Goal: Information Seeking & Learning: Check status

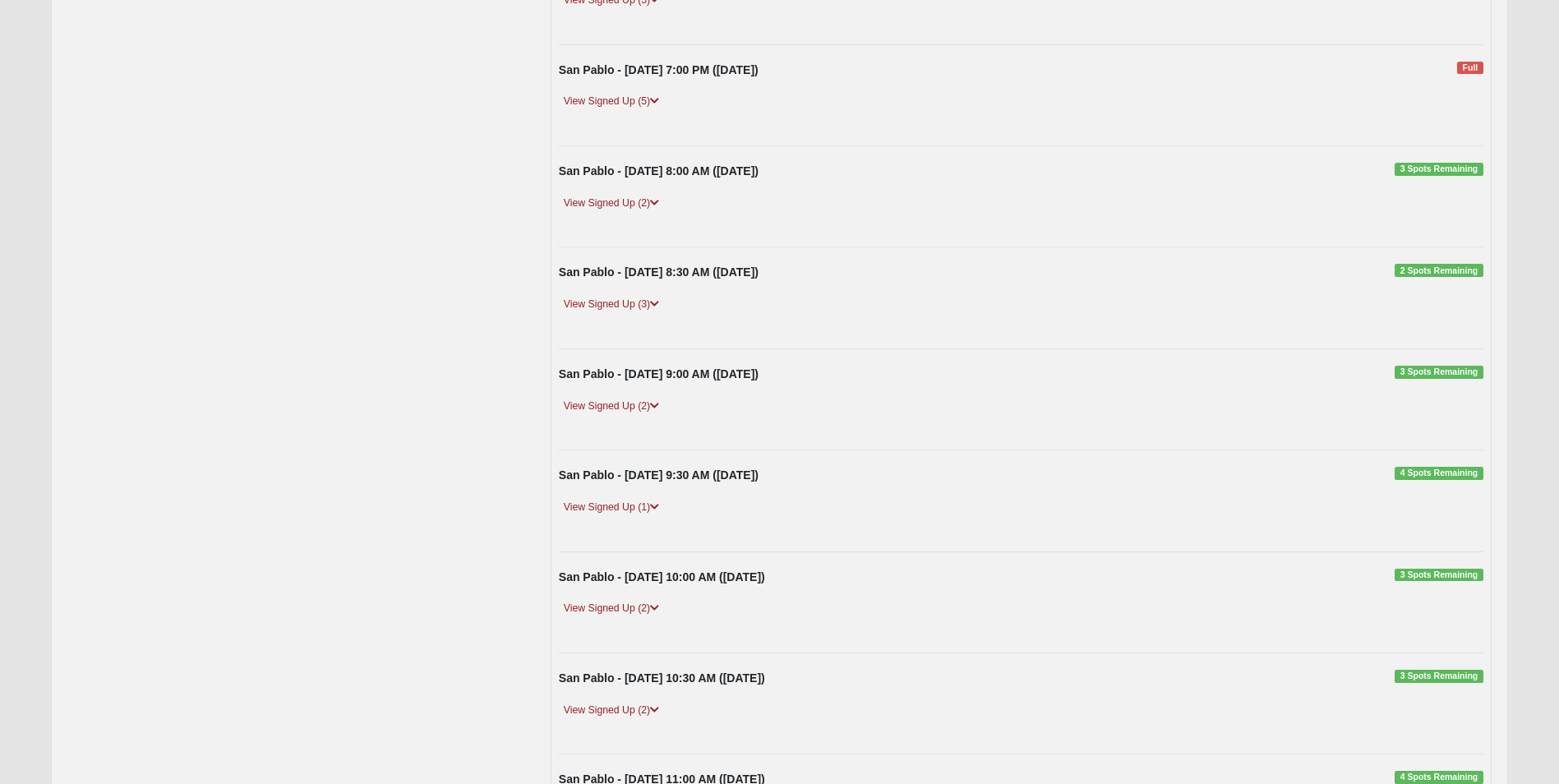
scroll to position [493, 0]
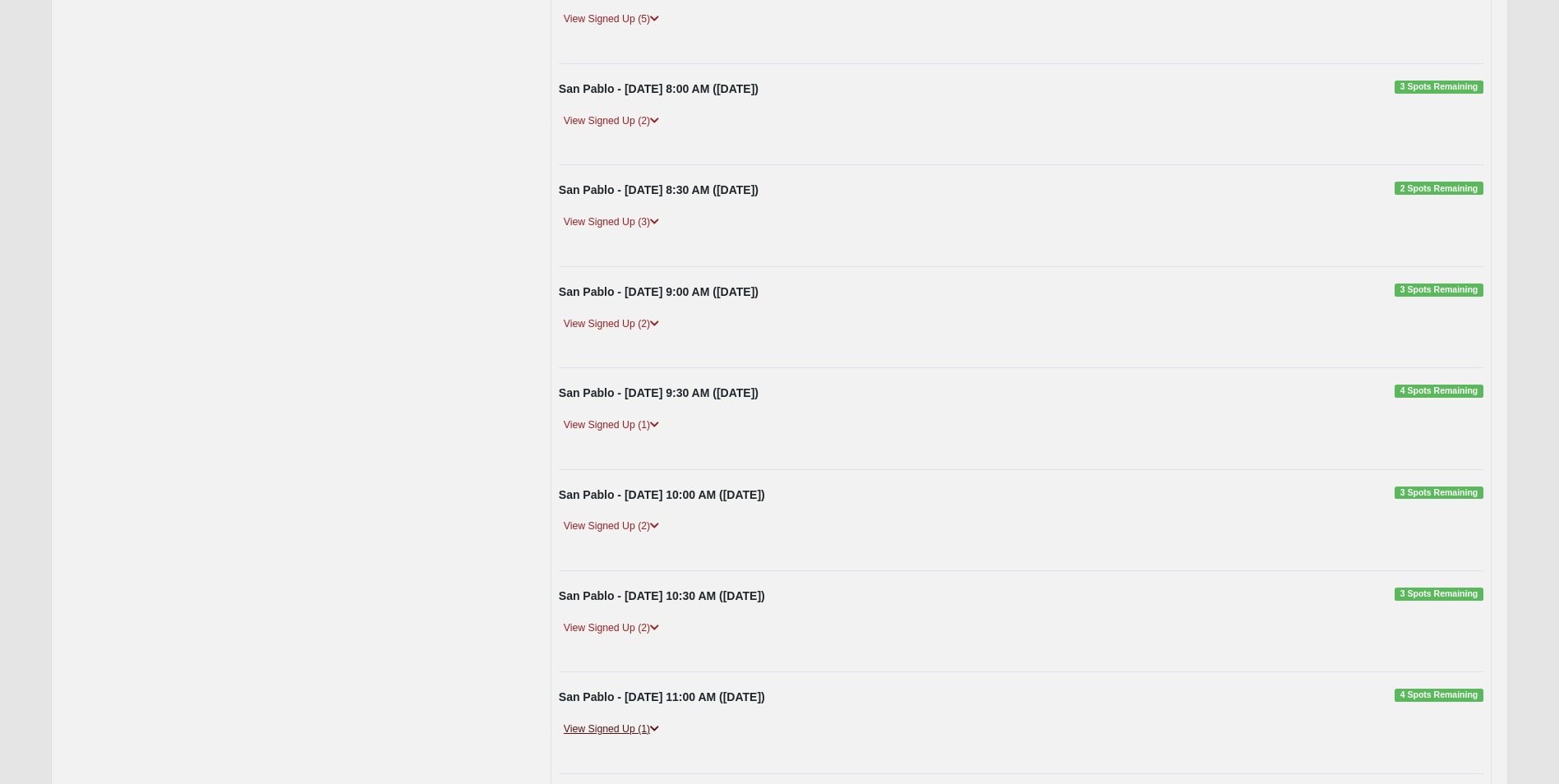
click at [603, 728] on link "View Signed Up (1)" at bounding box center [611, 729] width 105 height 17
click at [586, 633] on link "View Signed Up (2)" at bounding box center [611, 628] width 105 height 17
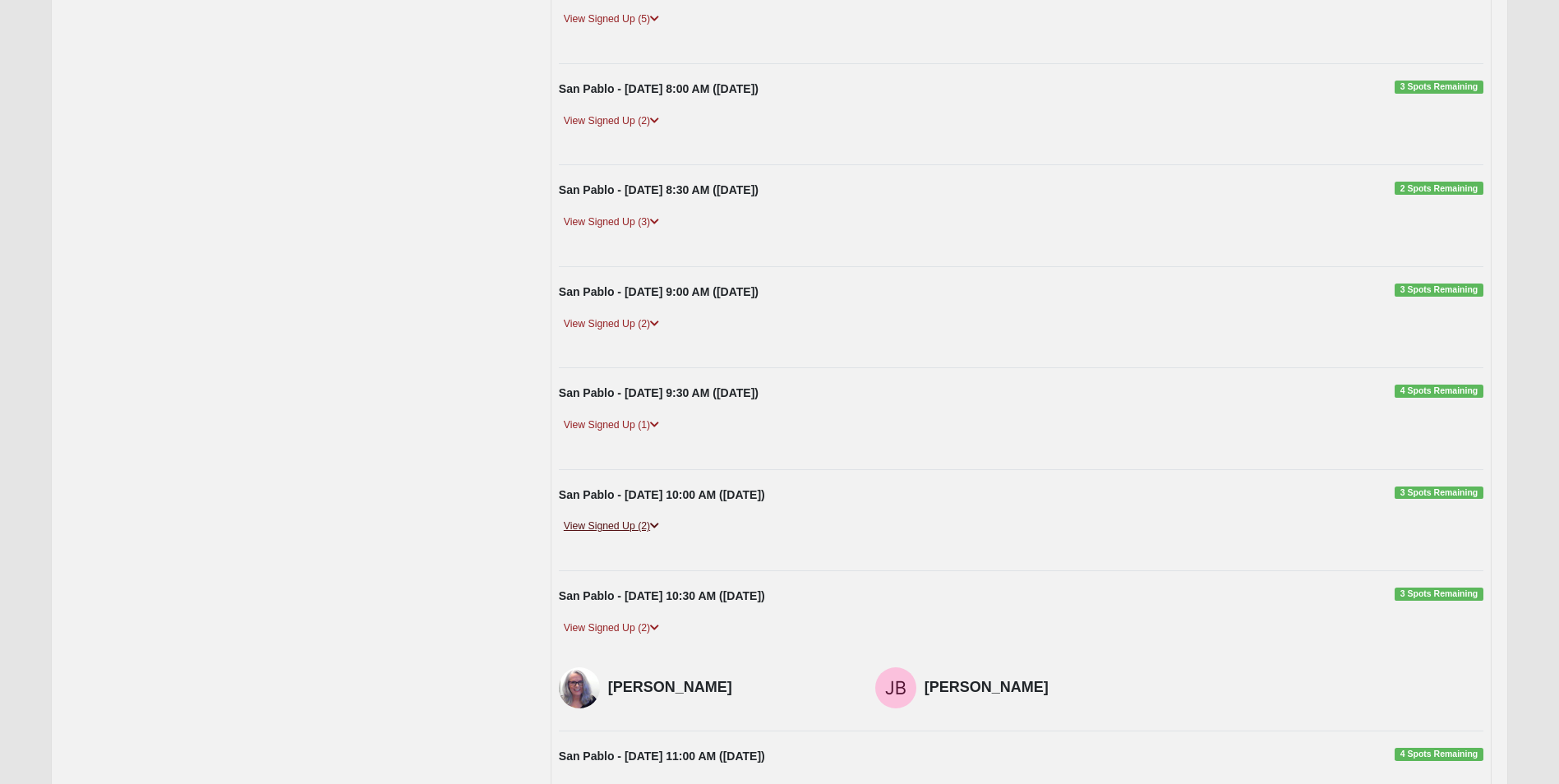
click at [594, 527] on link "View Signed Up (2)" at bounding box center [611, 526] width 105 height 17
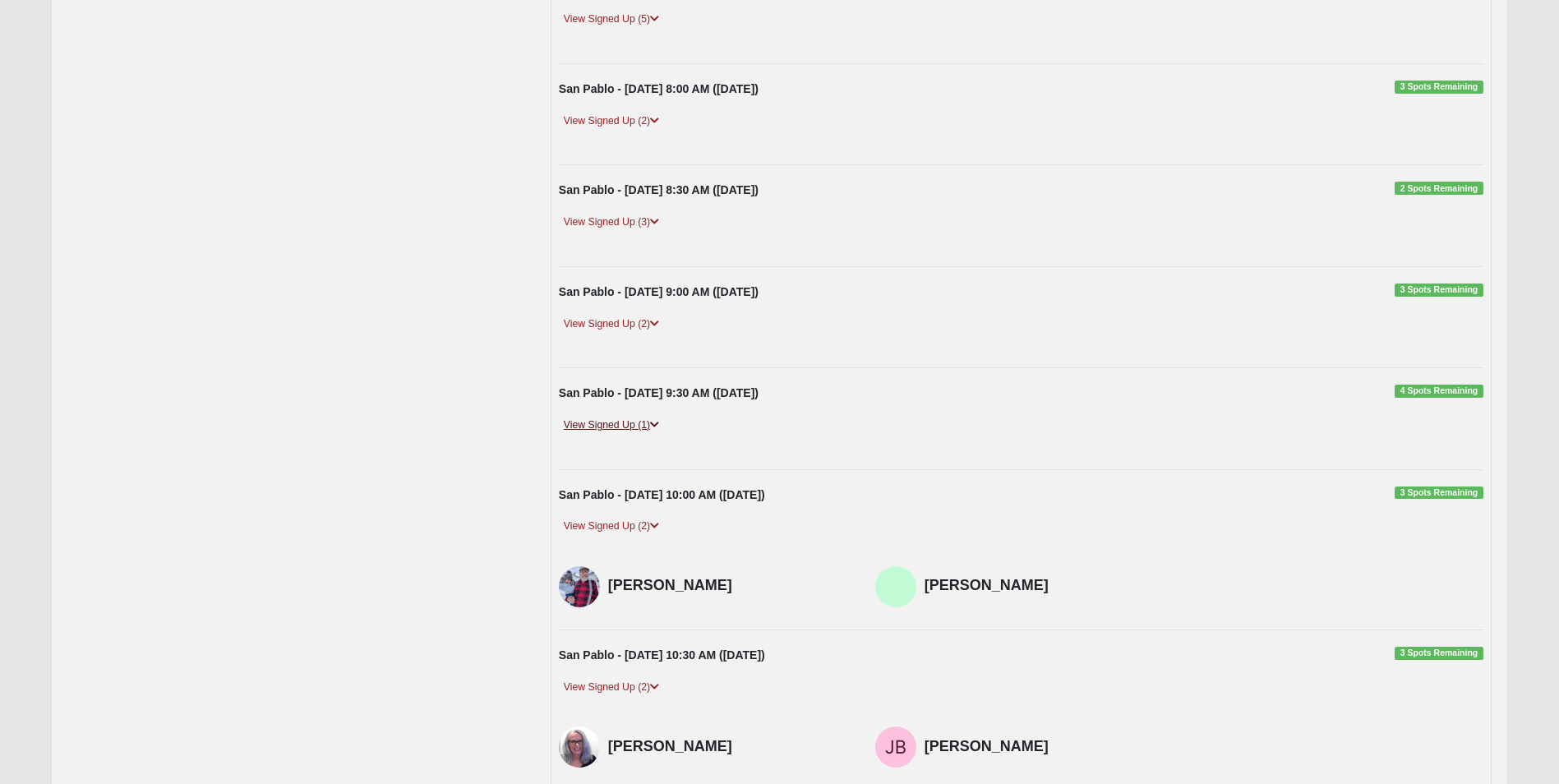
click at [604, 424] on link "View Signed Up (1)" at bounding box center [611, 425] width 105 height 17
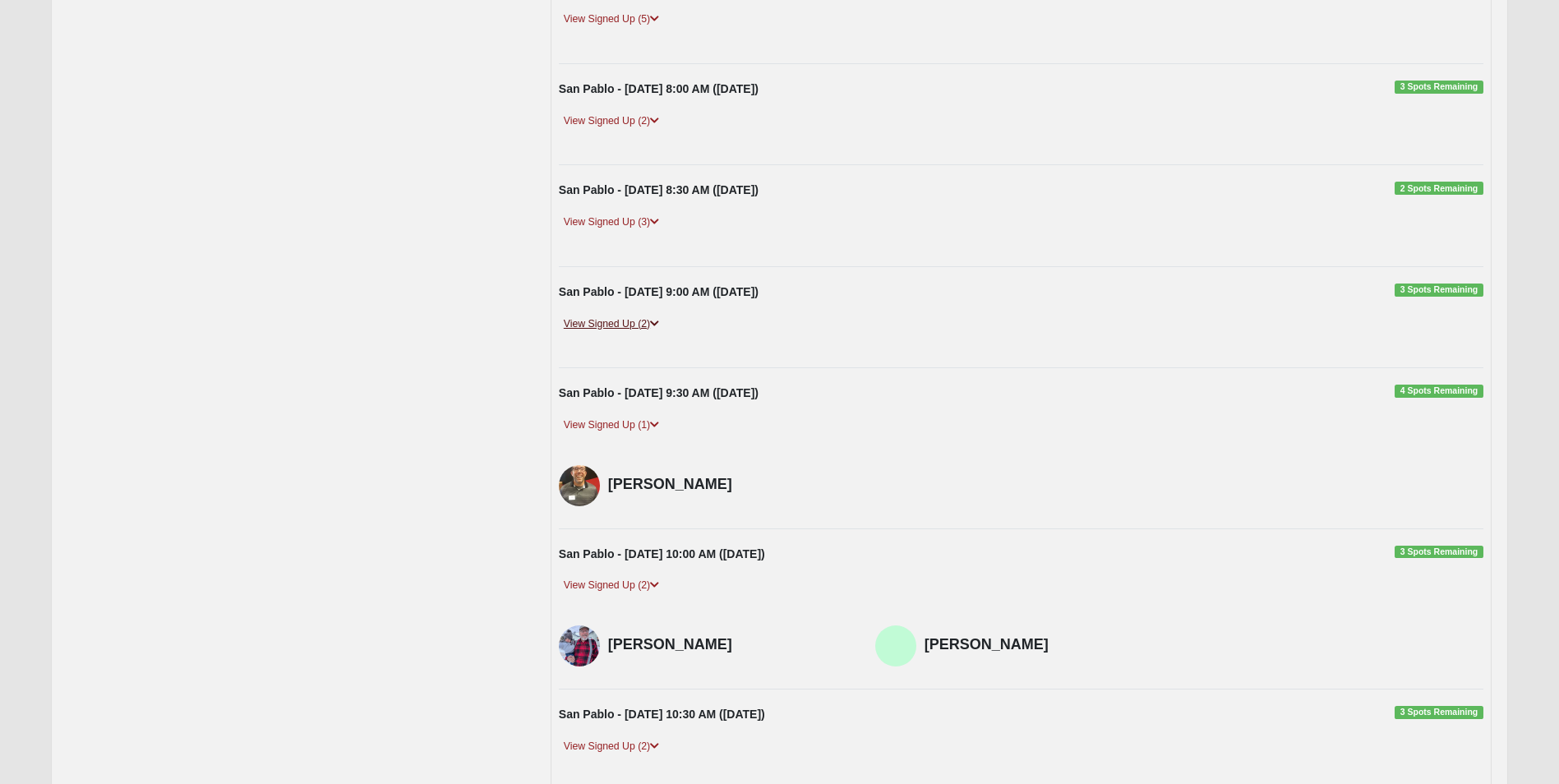
click at [591, 321] on link "View Signed Up (2)" at bounding box center [611, 324] width 105 height 17
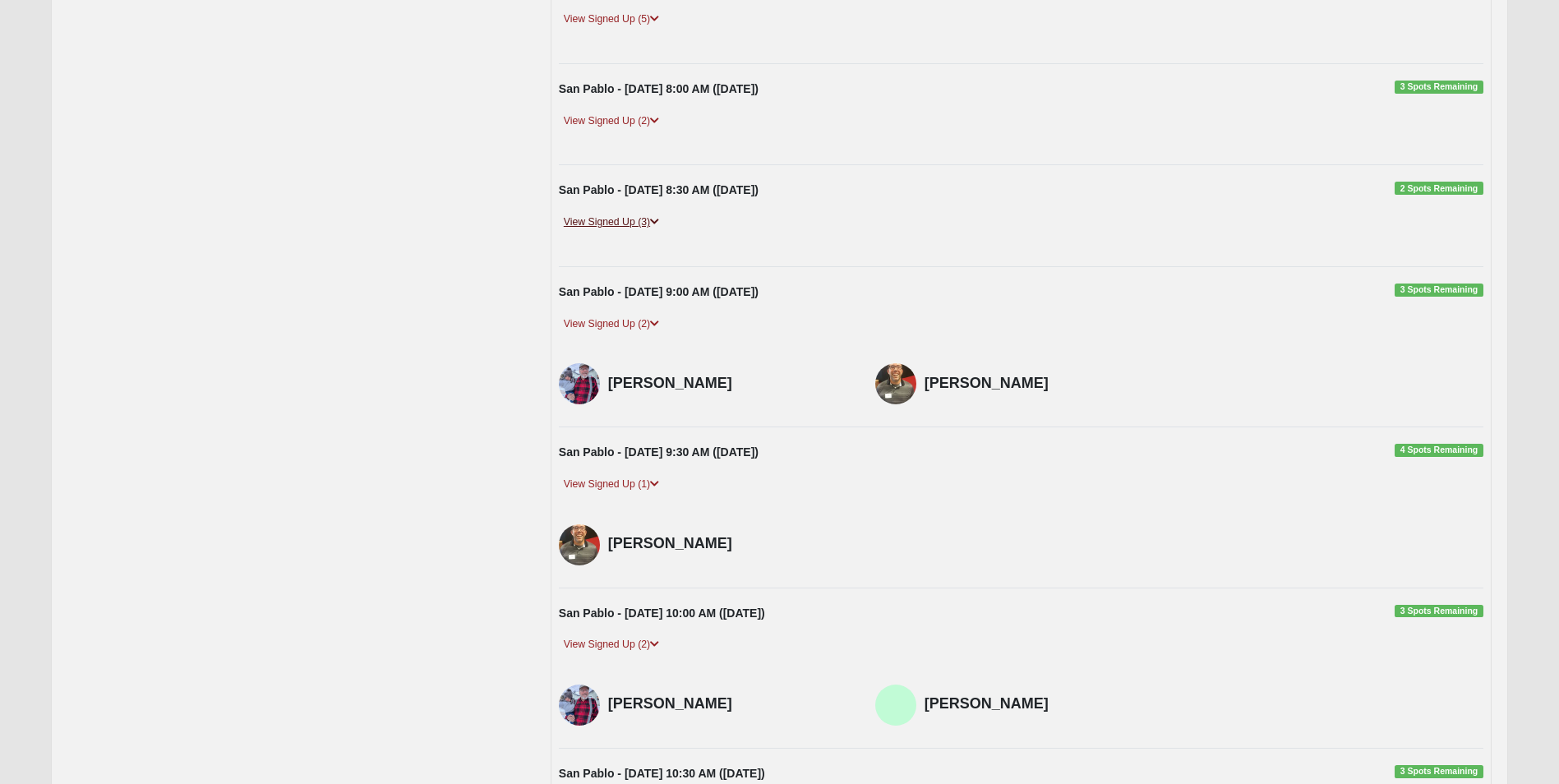
click at [608, 221] on link "View Signed Up (3)" at bounding box center [611, 222] width 105 height 17
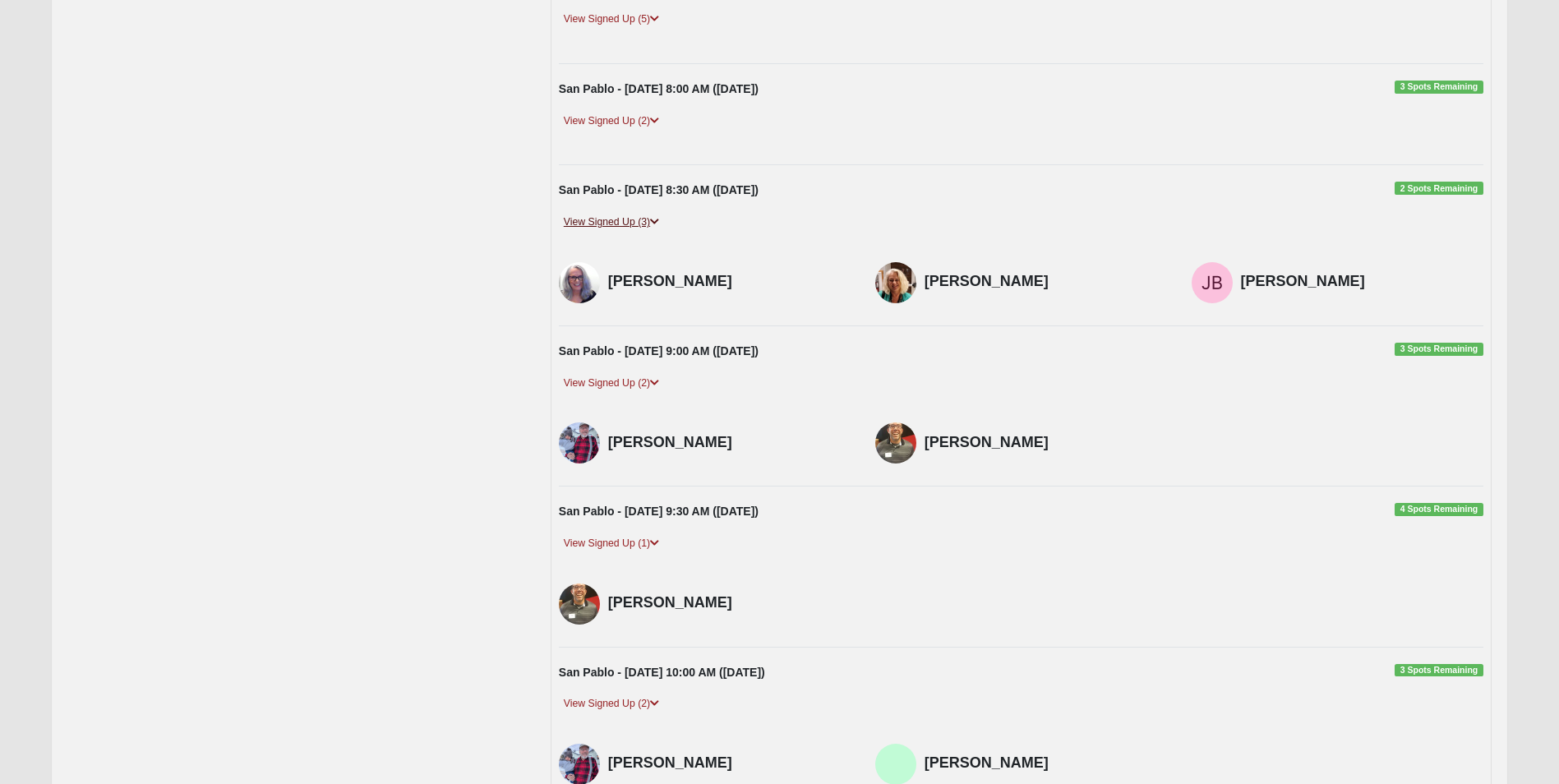
click at [626, 221] on link "View Signed Up (3)" at bounding box center [611, 222] width 105 height 17
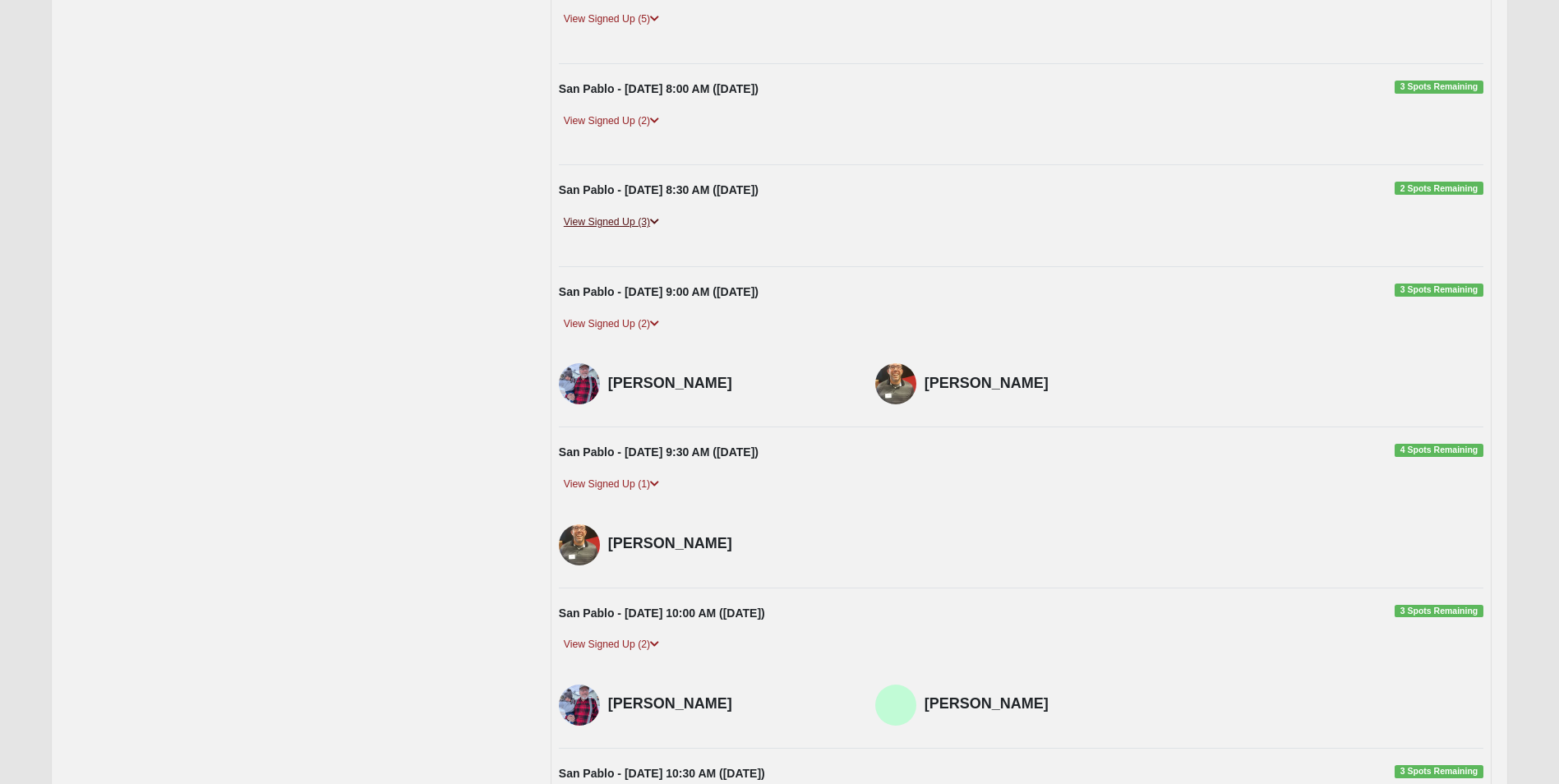
click at [625, 216] on link "View Signed Up (3)" at bounding box center [611, 222] width 105 height 17
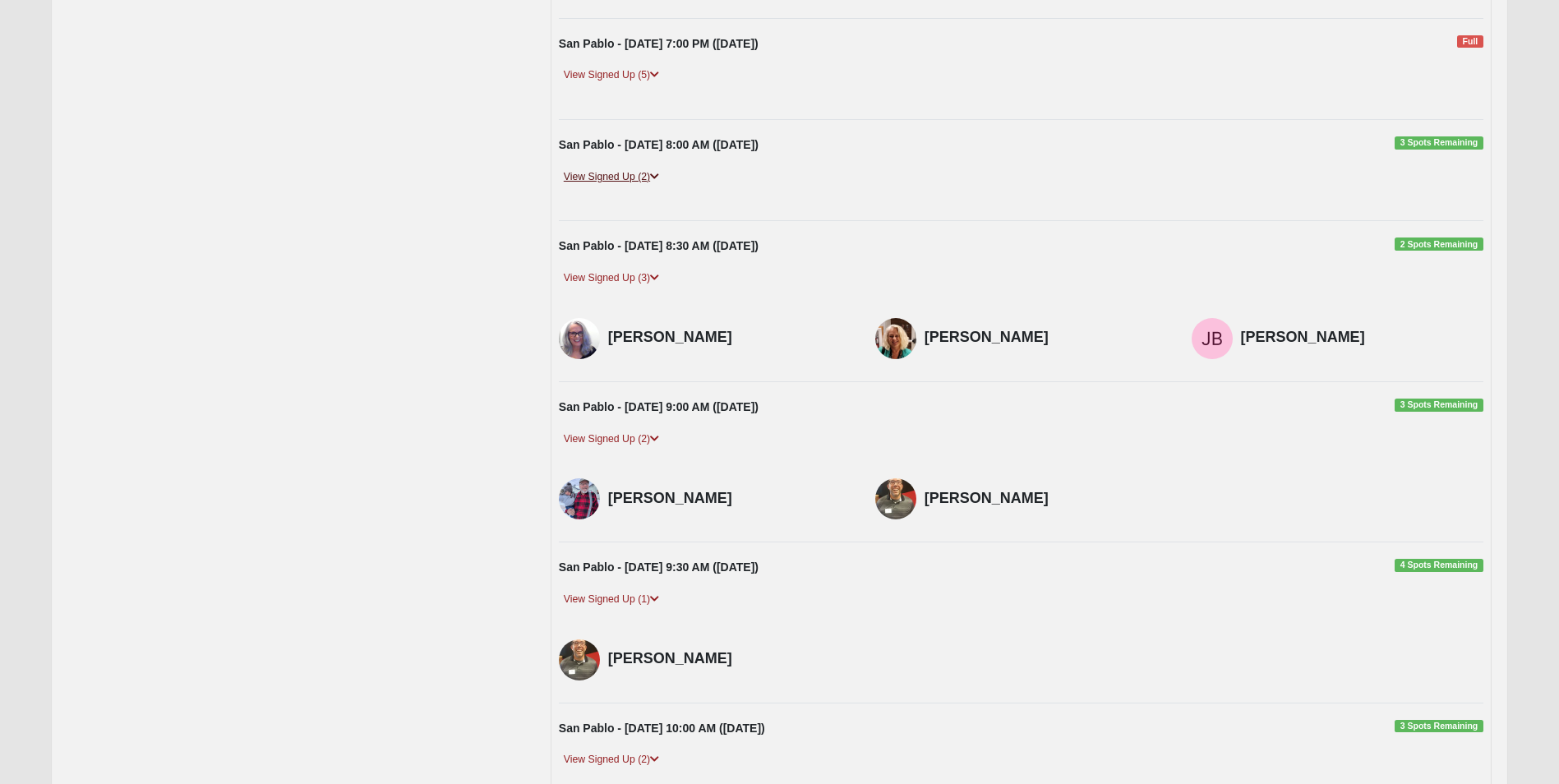
scroll to position [411, 0]
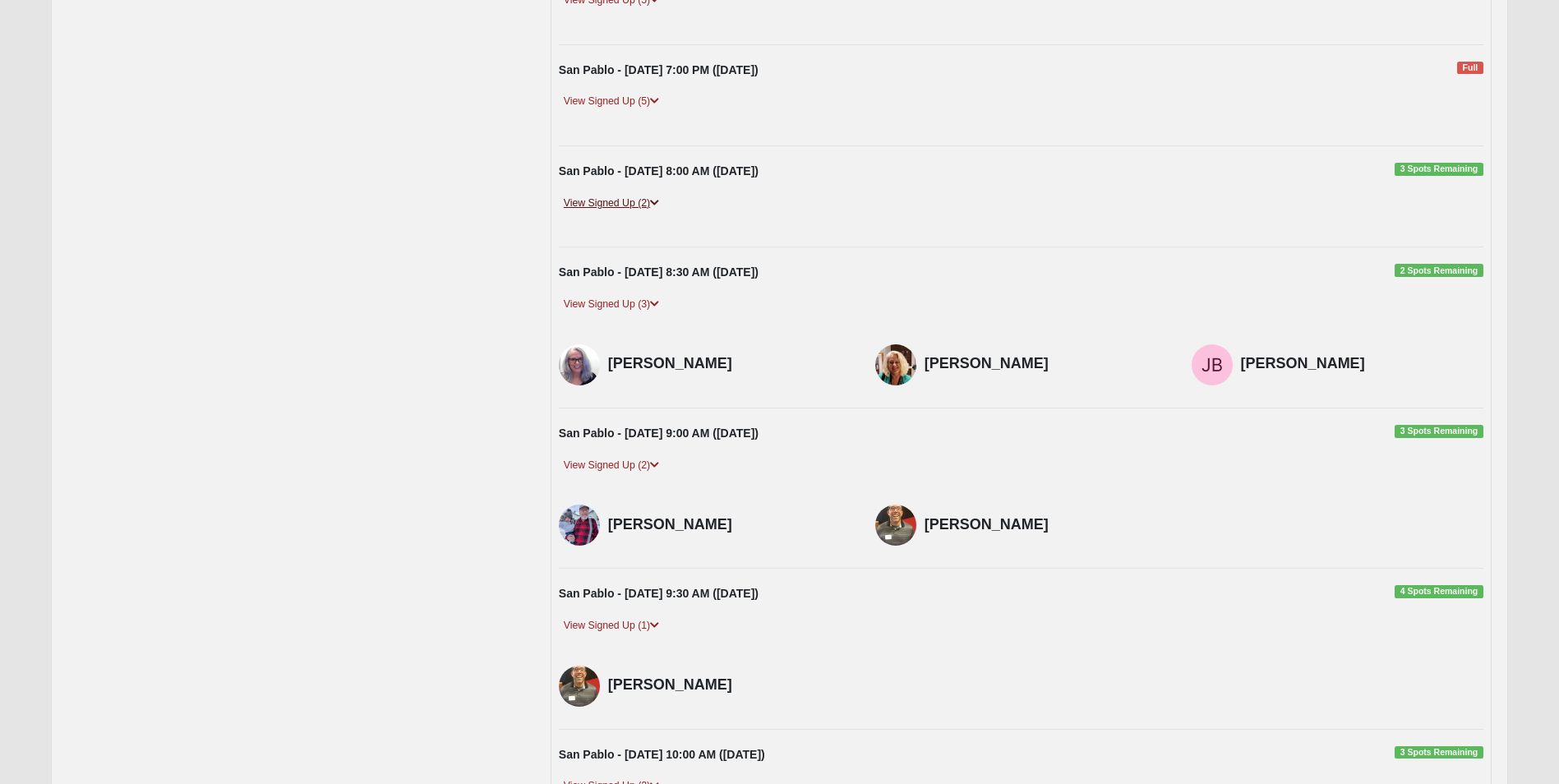
click at [616, 202] on link "View Signed Up (2)" at bounding box center [611, 203] width 105 height 17
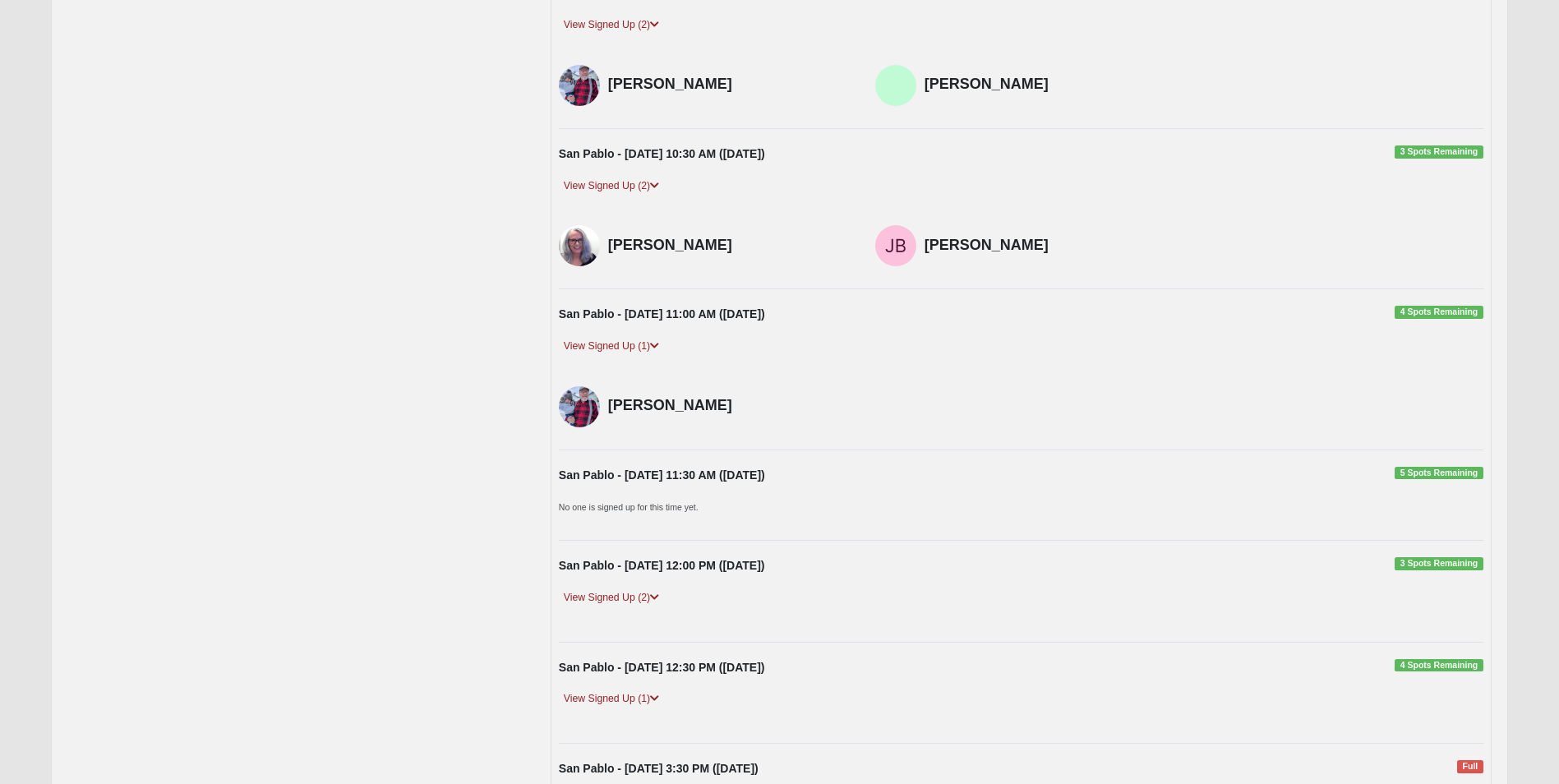
scroll to position [1232, 0]
click at [610, 598] on link "View Signed Up (2)" at bounding box center [611, 596] width 105 height 17
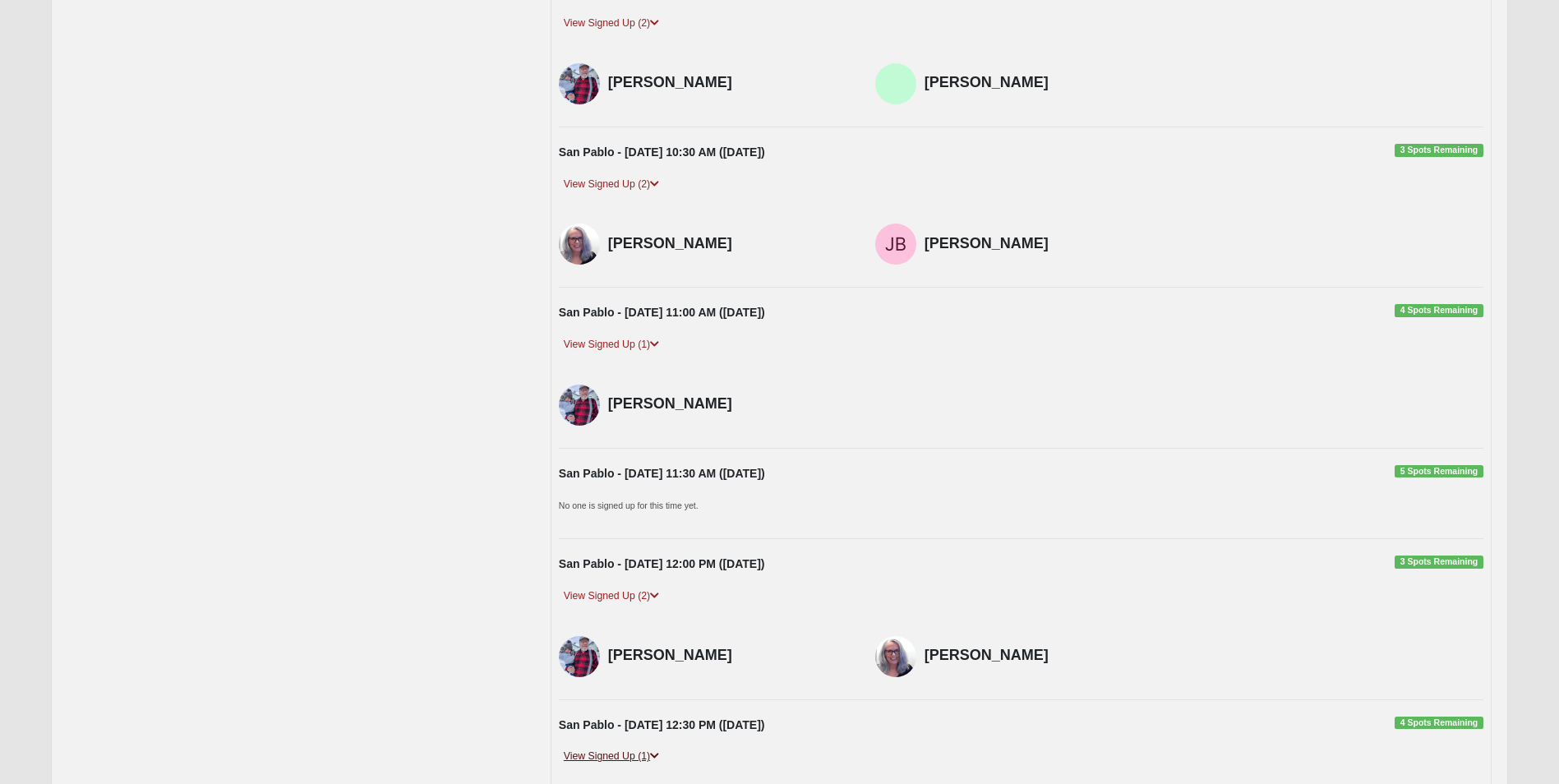
click at [595, 759] on link "View Signed Up (1)" at bounding box center [611, 756] width 105 height 17
click at [619, 759] on link "View Signed Up (1)" at bounding box center [611, 756] width 105 height 17
click at [626, 754] on link "View Signed Up (1)" at bounding box center [611, 756] width 105 height 17
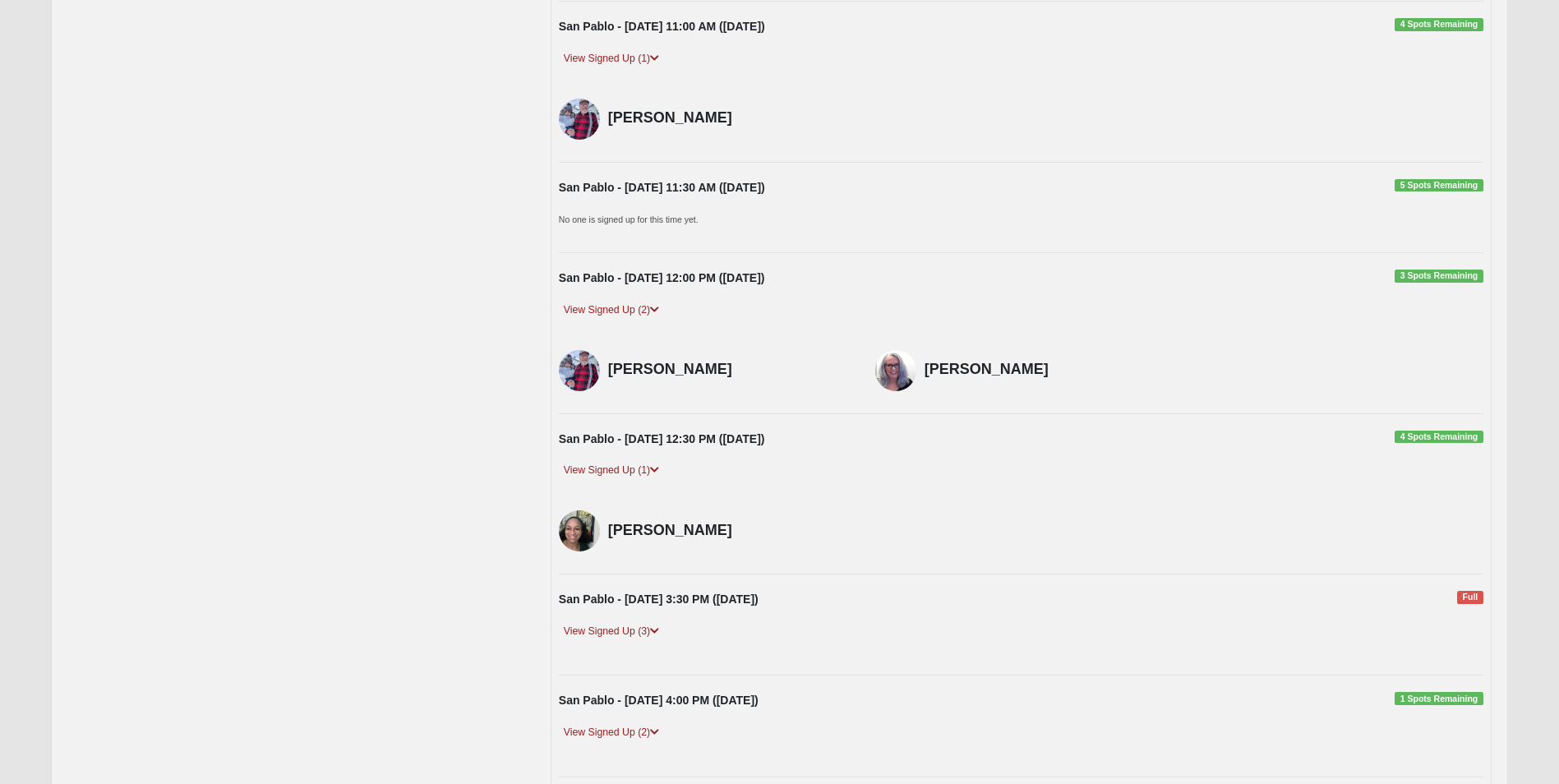
scroll to position [1561, 0]
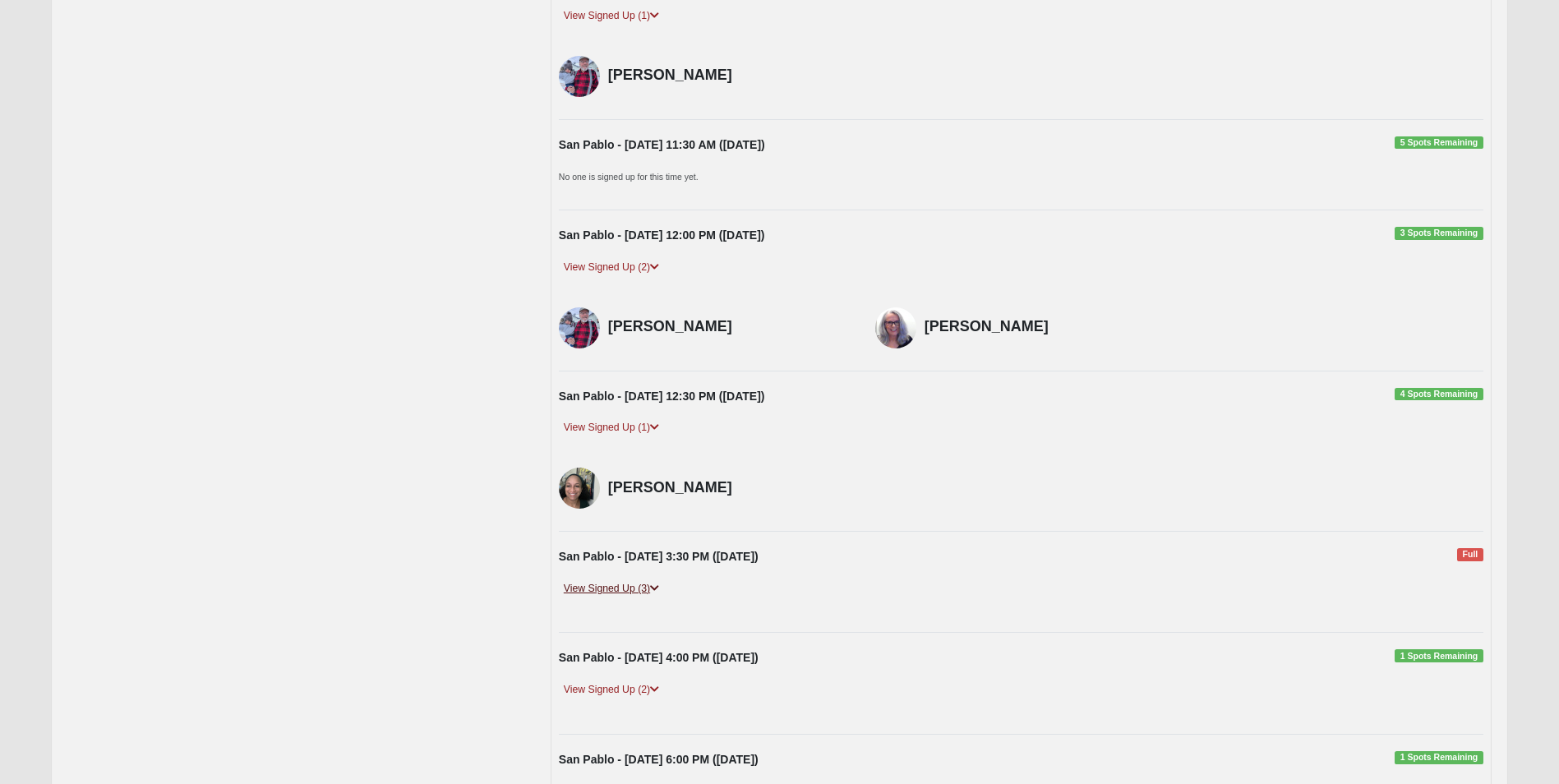
click at [585, 590] on link "View Signed Up (3)" at bounding box center [611, 588] width 105 height 17
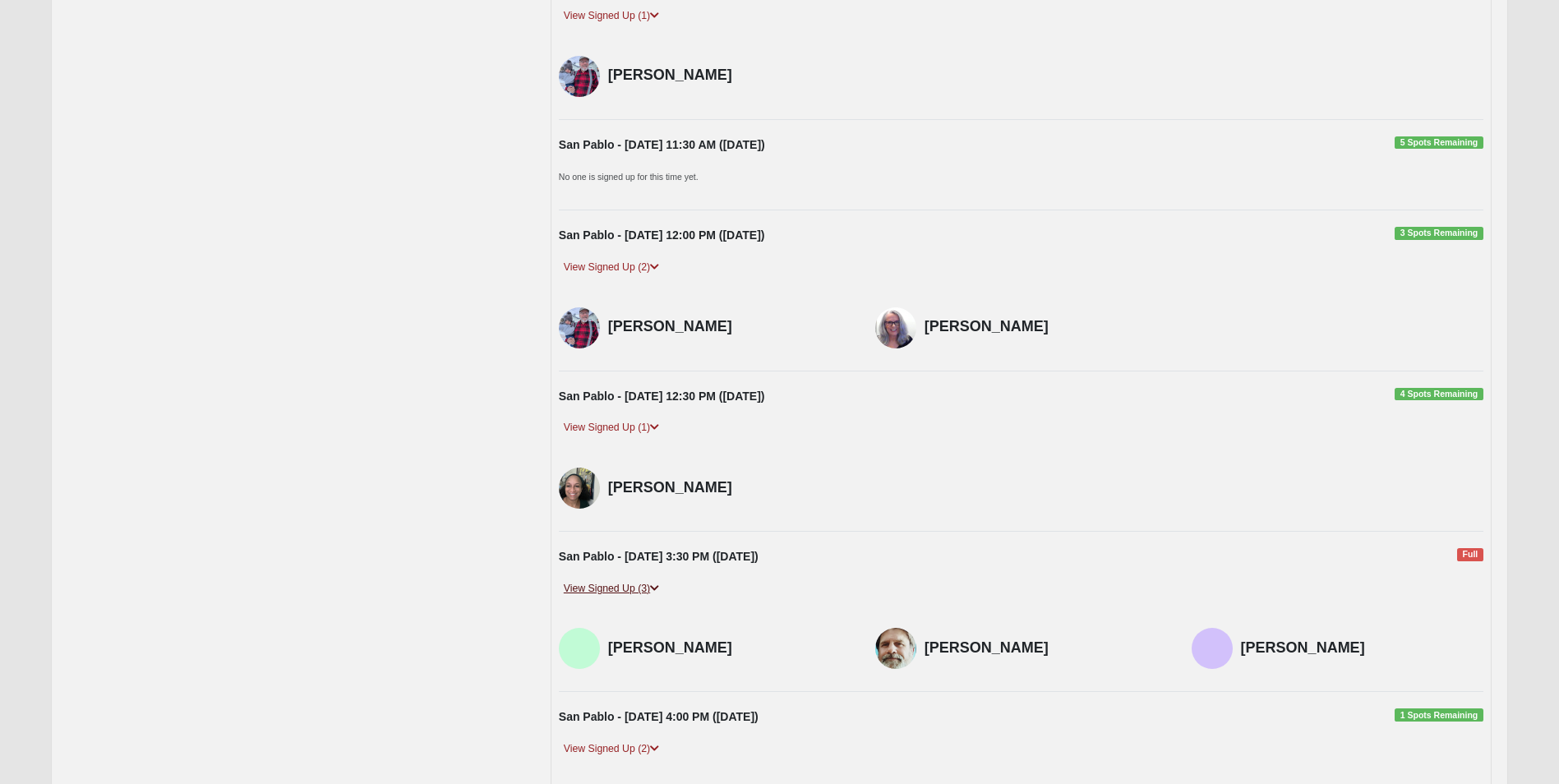
click at [584, 590] on link "View Signed Up (3)" at bounding box center [611, 588] width 105 height 17
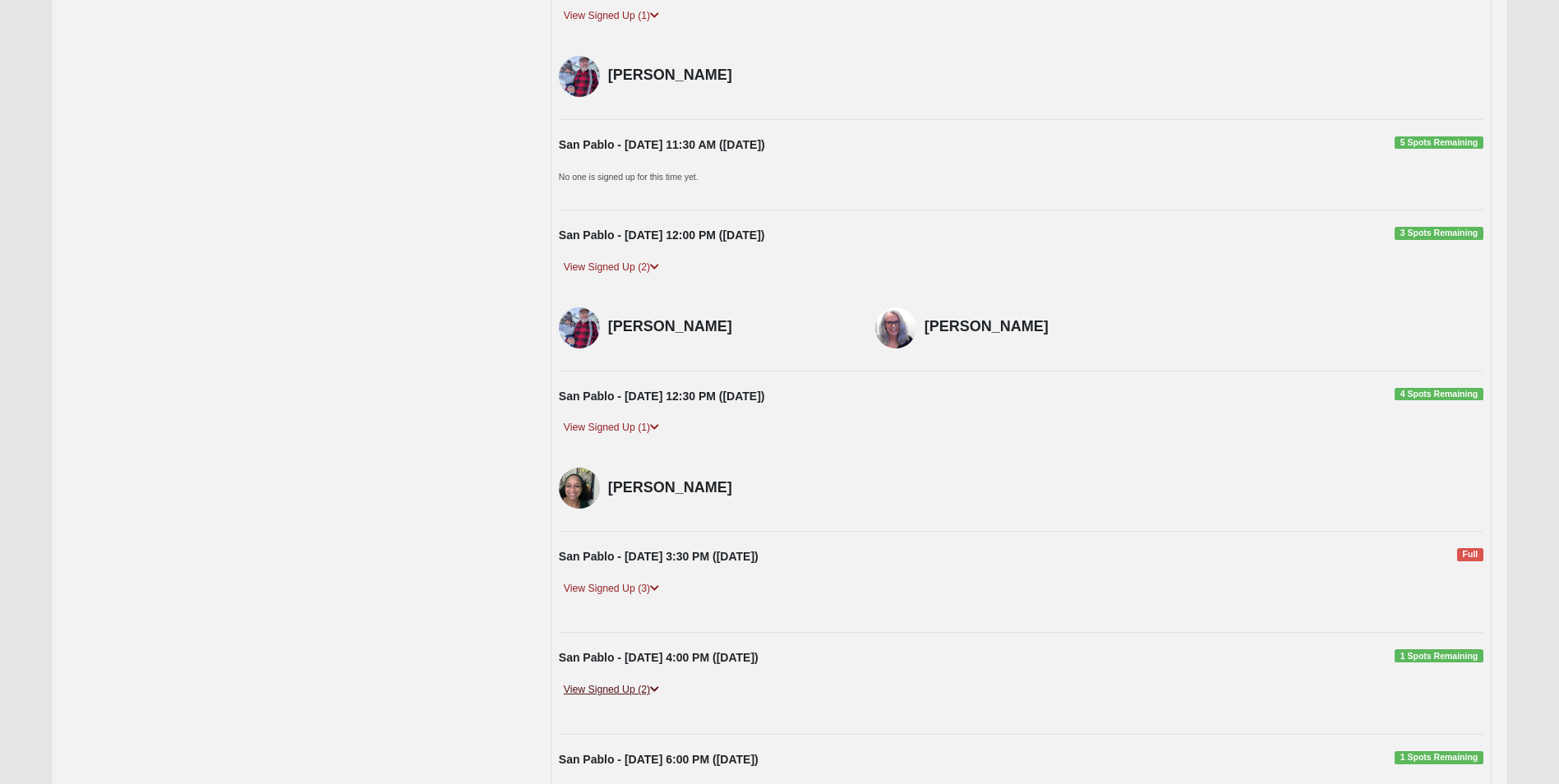
click at [591, 690] on link "View Signed Up (2)" at bounding box center [611, 690] width 105 height 17
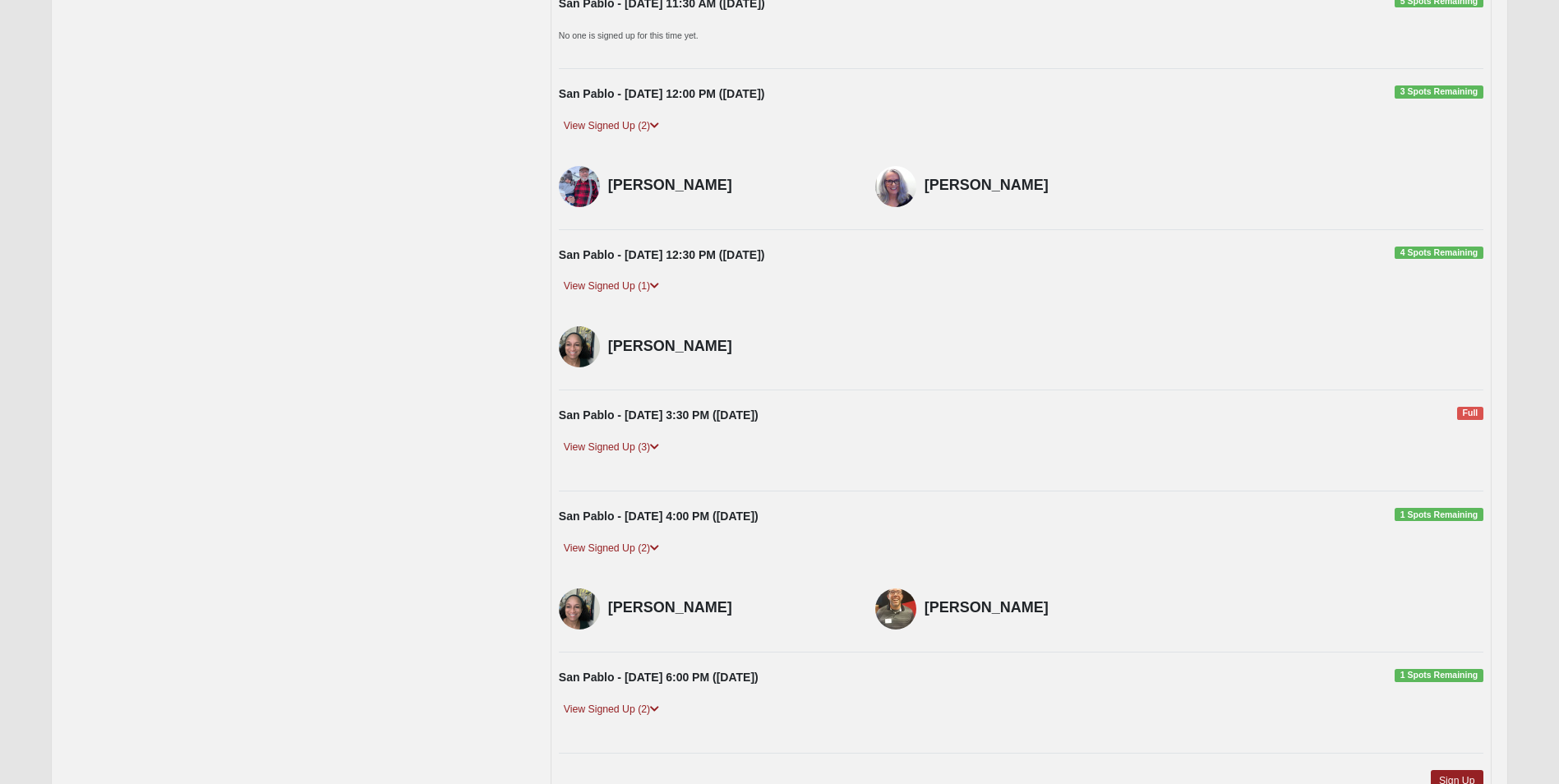
scroll to position [1726, 0]
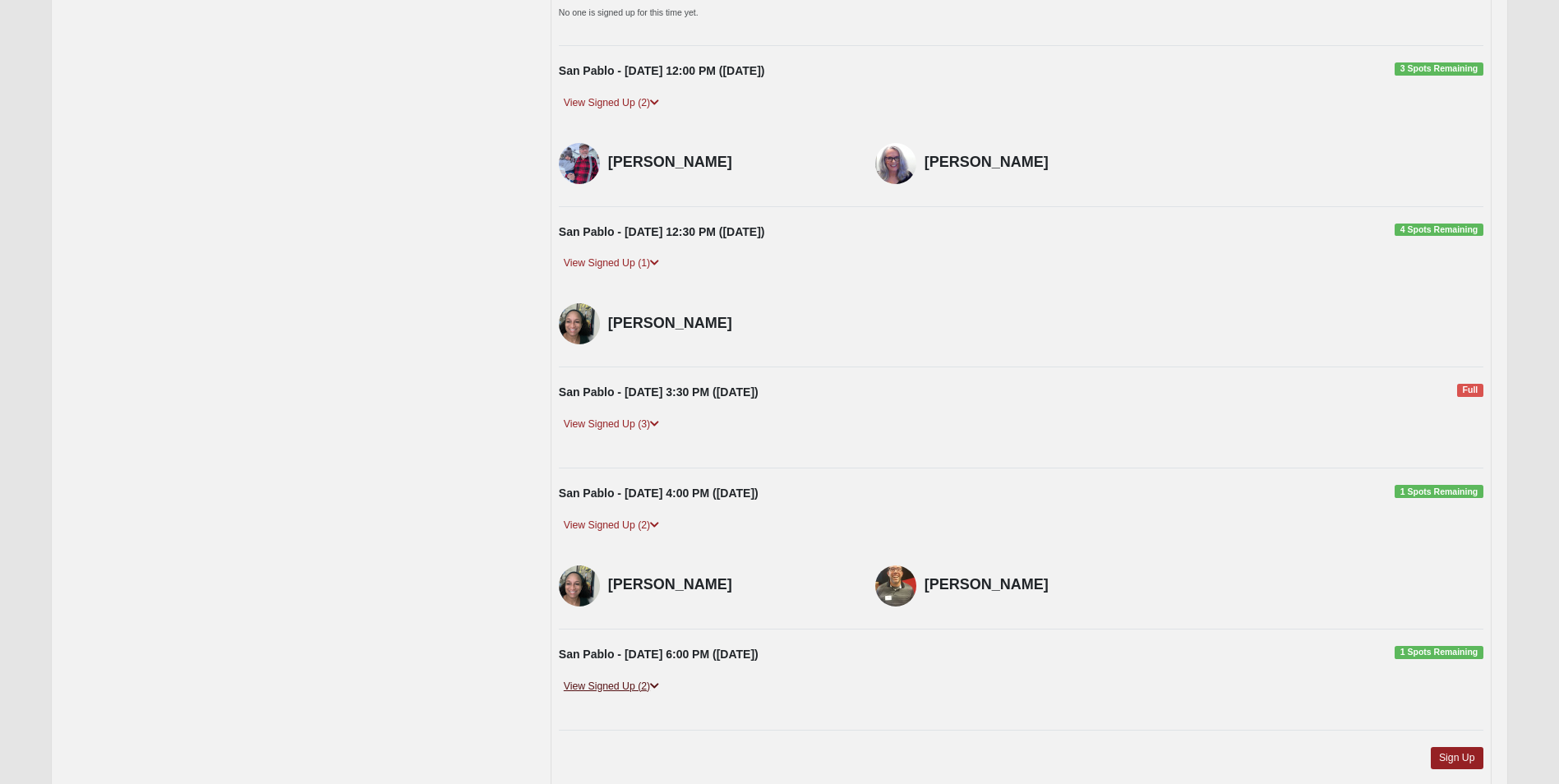
click at [599, 689] on link "View Signed Up (2)" at bounding box center [611, 686] width 105 height 17
click at [594, 424] on link "View Signed Up (3)" at bounding box center [611, 424] width 105 height 17
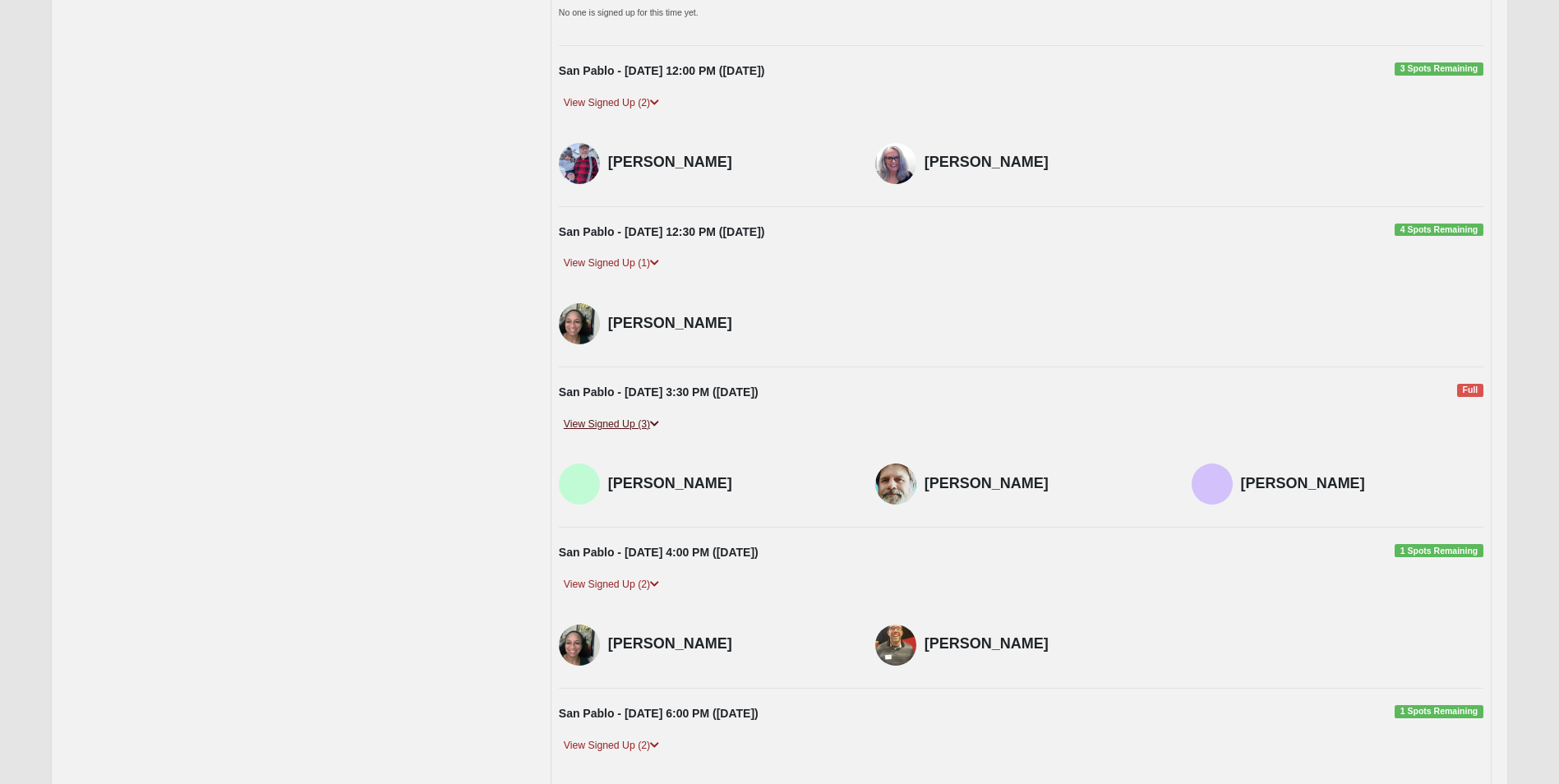
click at [594, 424] on link "View Signed Up (3)" at bounding box center [611, 424] width 105 height 17
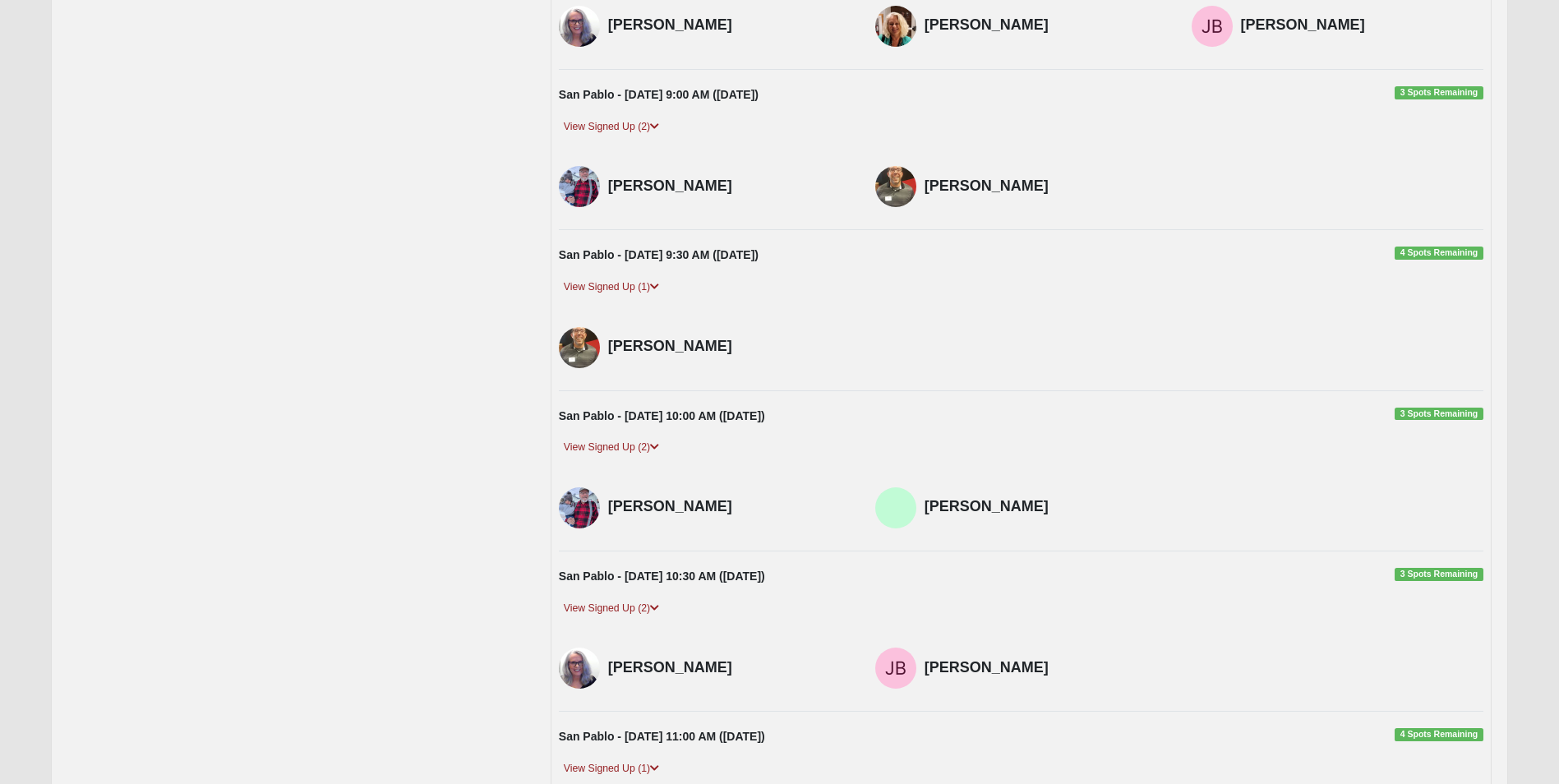
scroll to position [658, 0]
